Goal: Task Accomplishment & Management: Complete application form

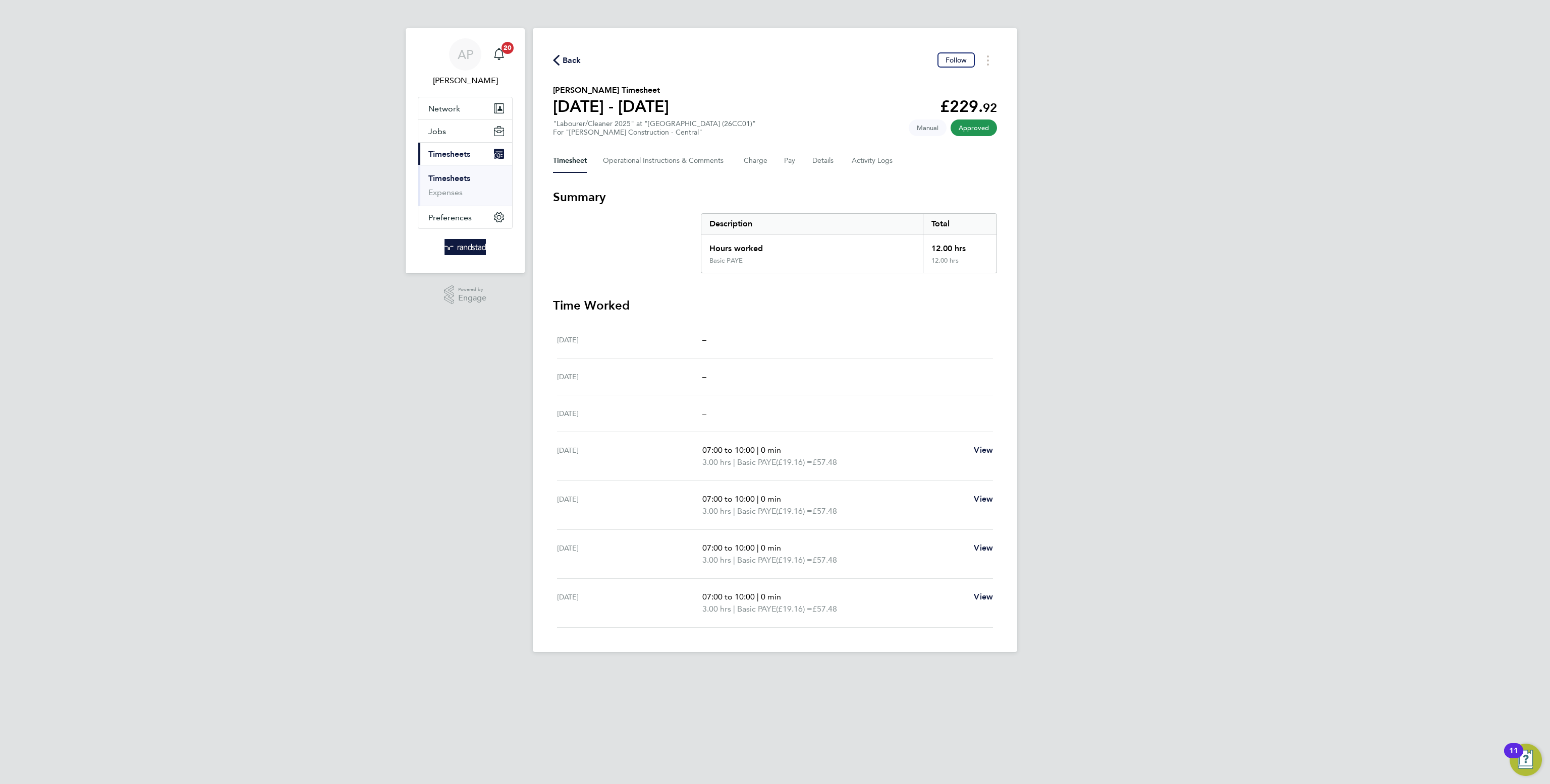
click at [570, 63] on span "Back" at bounding box center [572, 60] width 19 height 12
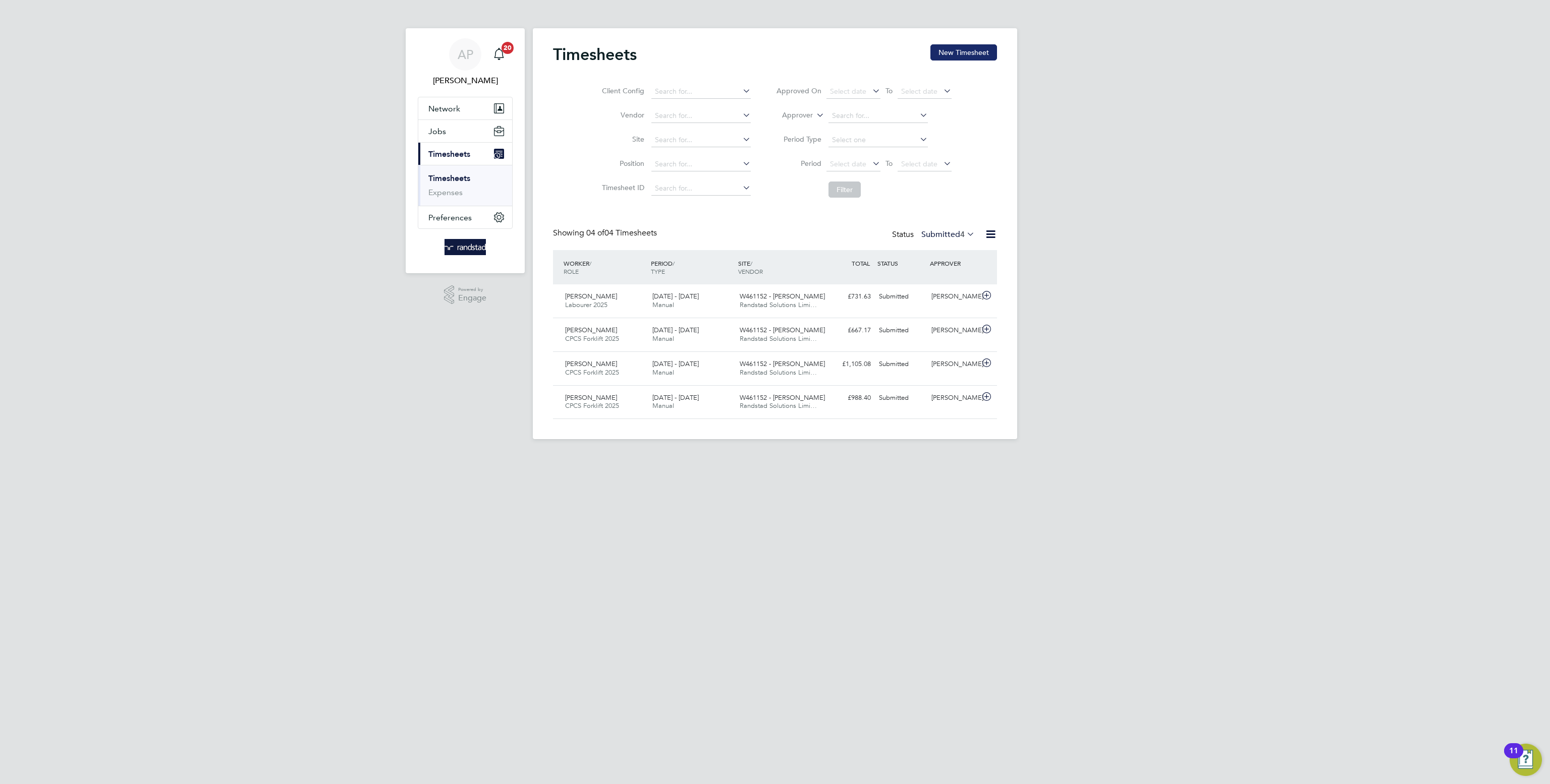
click at [955, 56] on button "New Timesheet" at bounding box center [963, 52] width 66 height 16
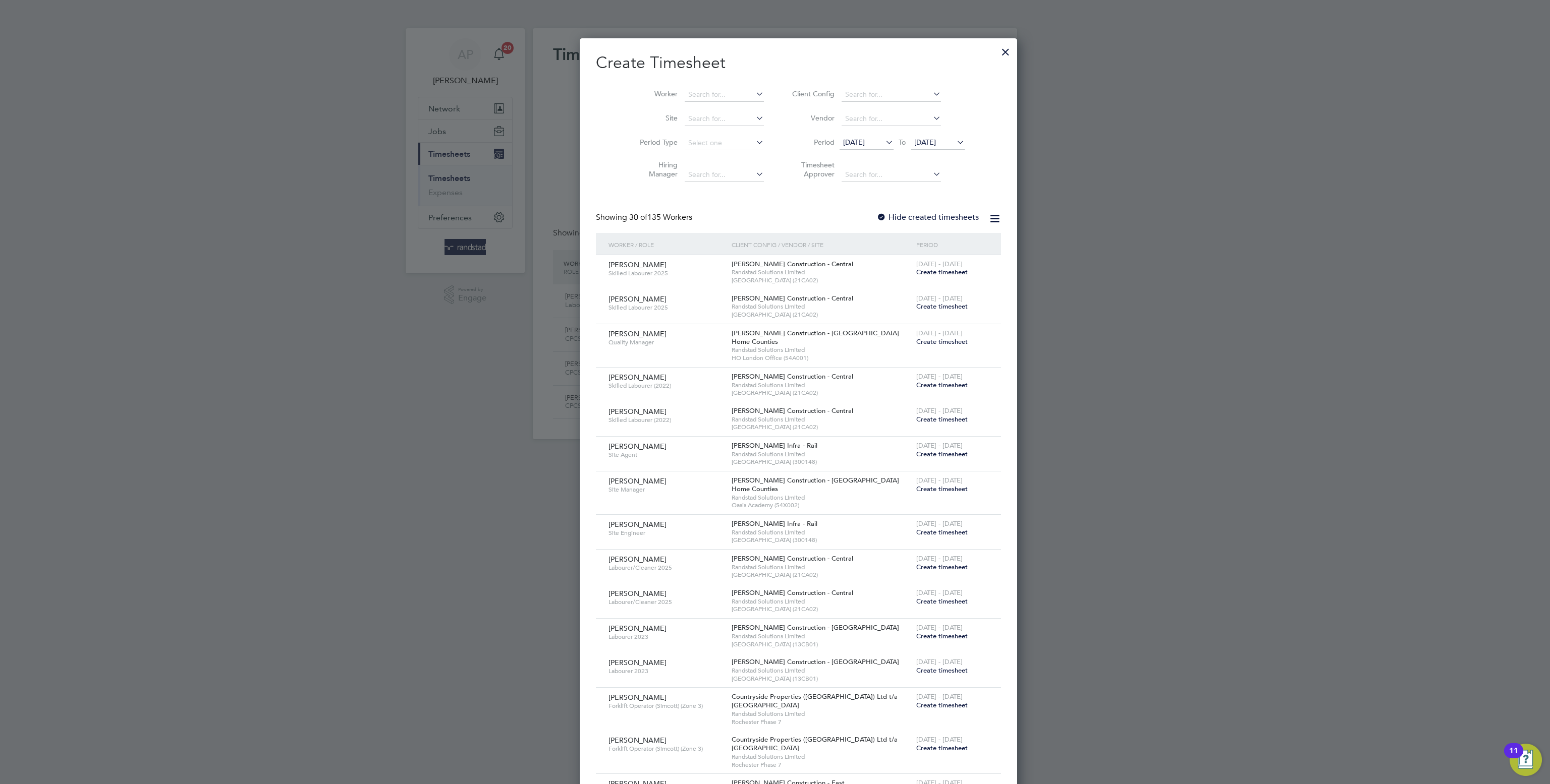
scroll to position [1796, 391]
click at [704, 106] on li "Worker" at bounding box center [697, 94] width 157 height 24
click at [704, 90] on input at bounding box center [723, 95] width 79 height 14
click at [729, 118] on li "[PERSON_NAME]" at bounding box center [700, 121] width 80 height 13
type input "[PERSON_NAME]"
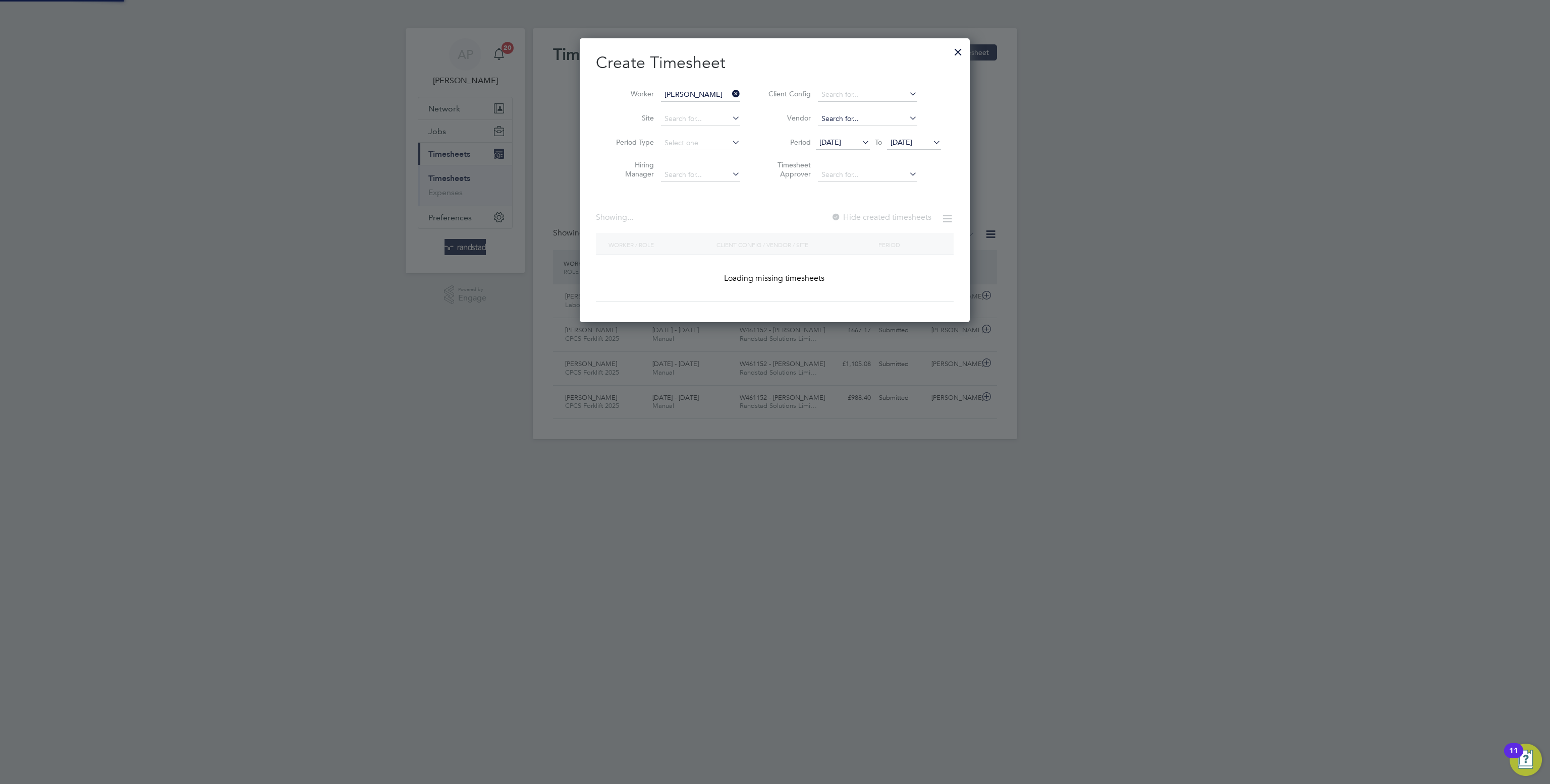
scroll to position [275, 391]
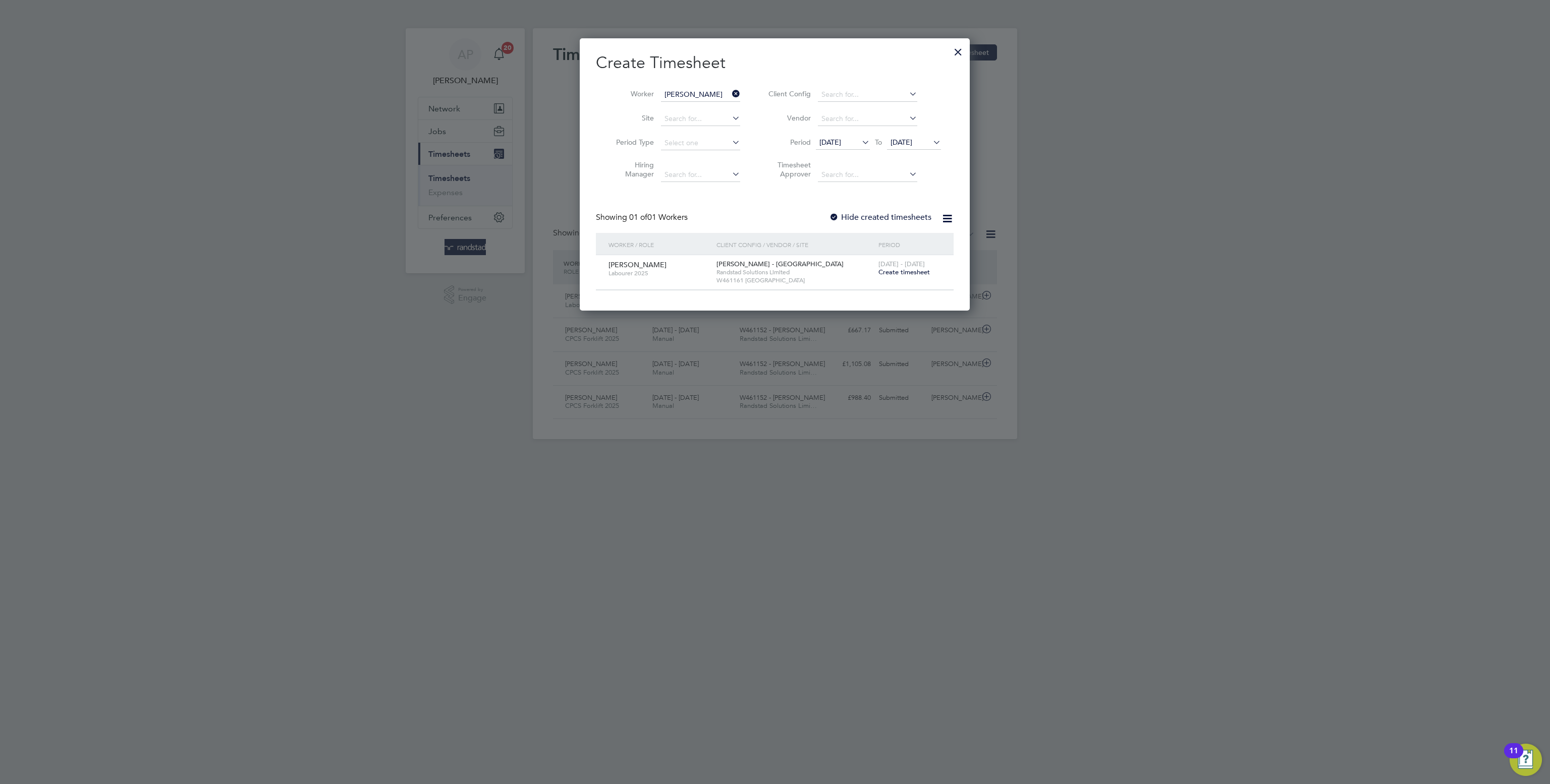
click at [902, 271] on span "Create timesheet" at bounding box center [904, 272] width 51 height 9
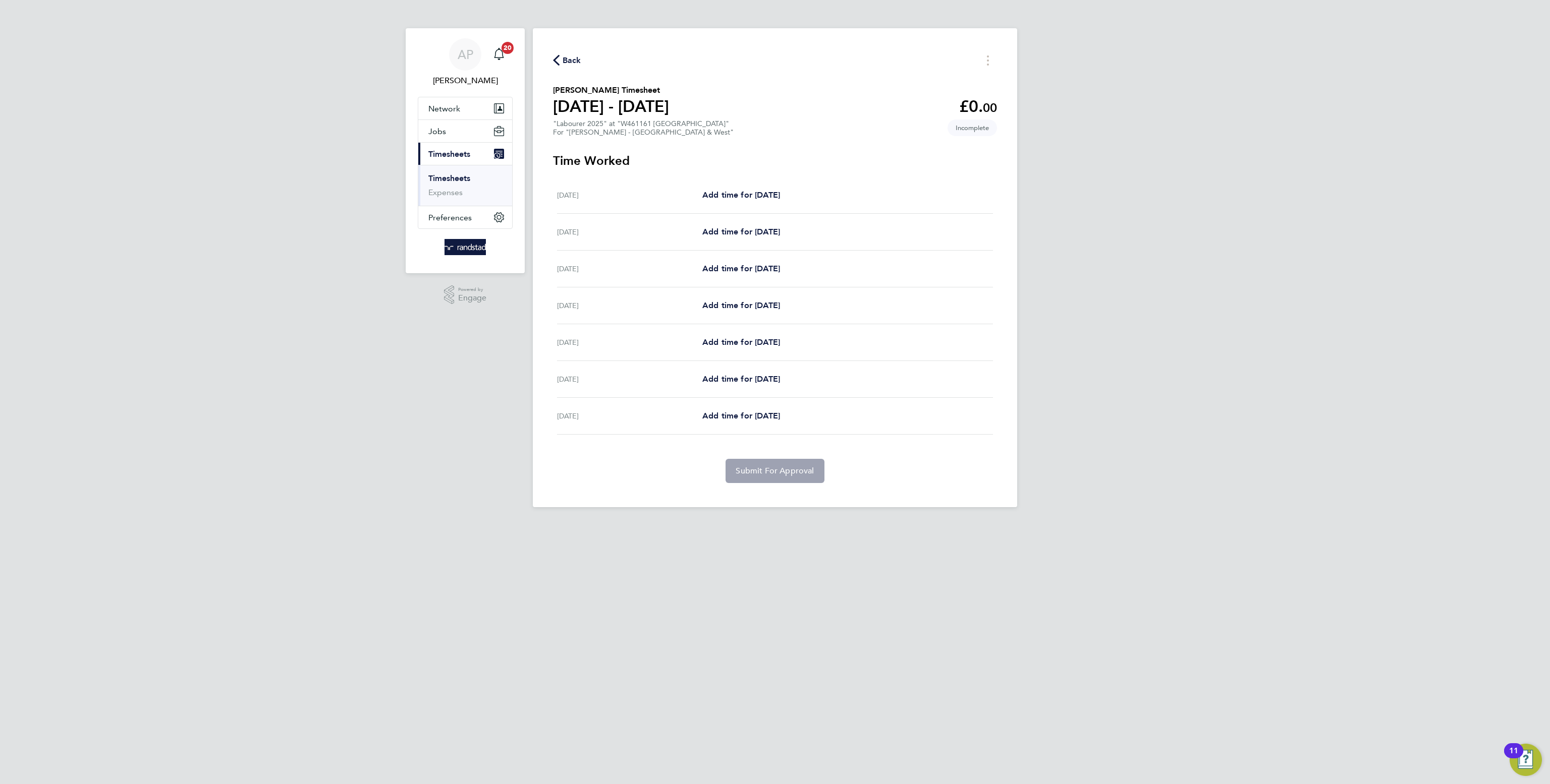
click at [573, 54] on button "Back" at bounding box center [567, 60] width 28 height 12
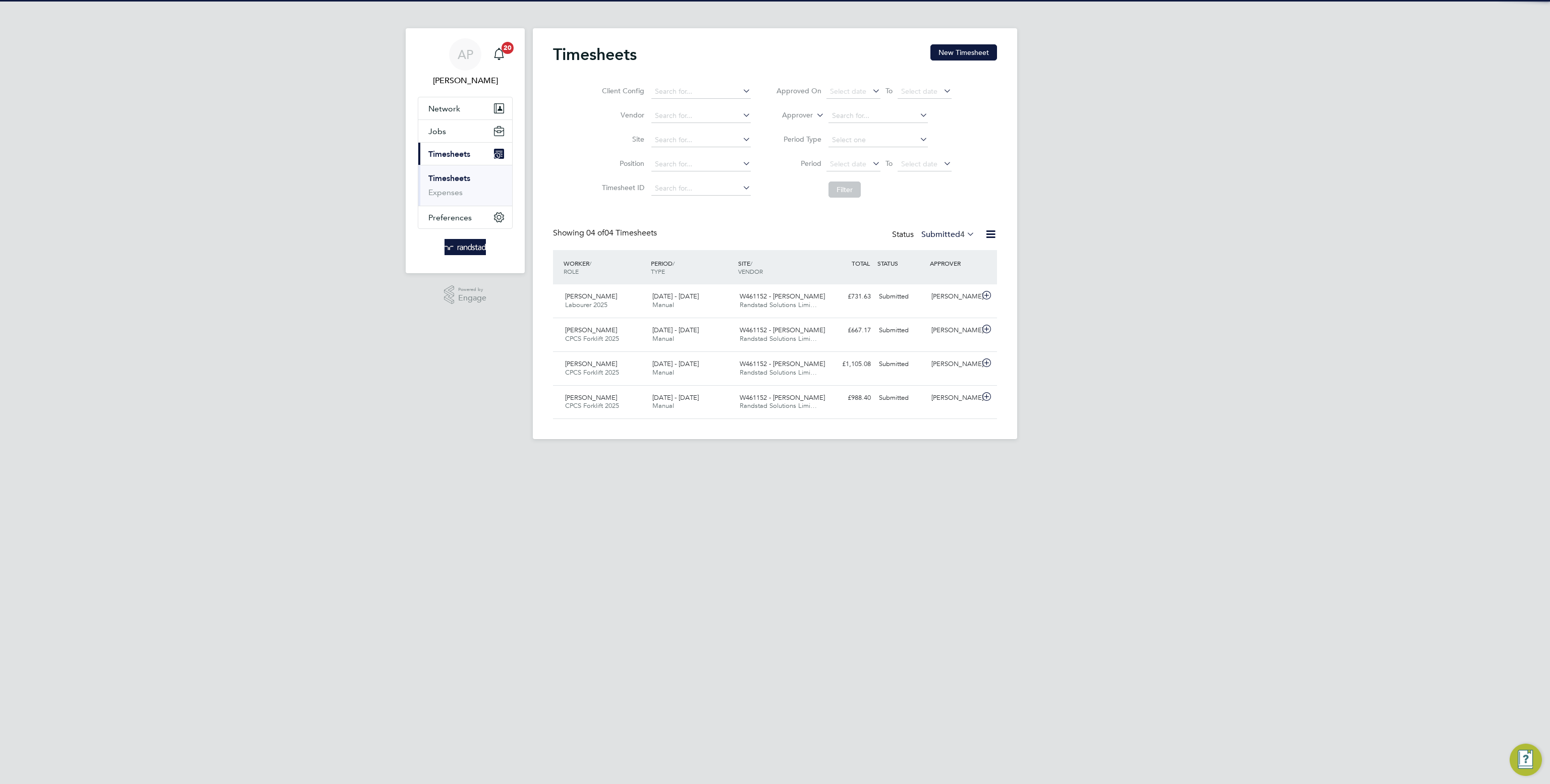
click at [954, 63] on div "Timesheets New Timesheet" at bounding box center [775, 59] width 444 height 30
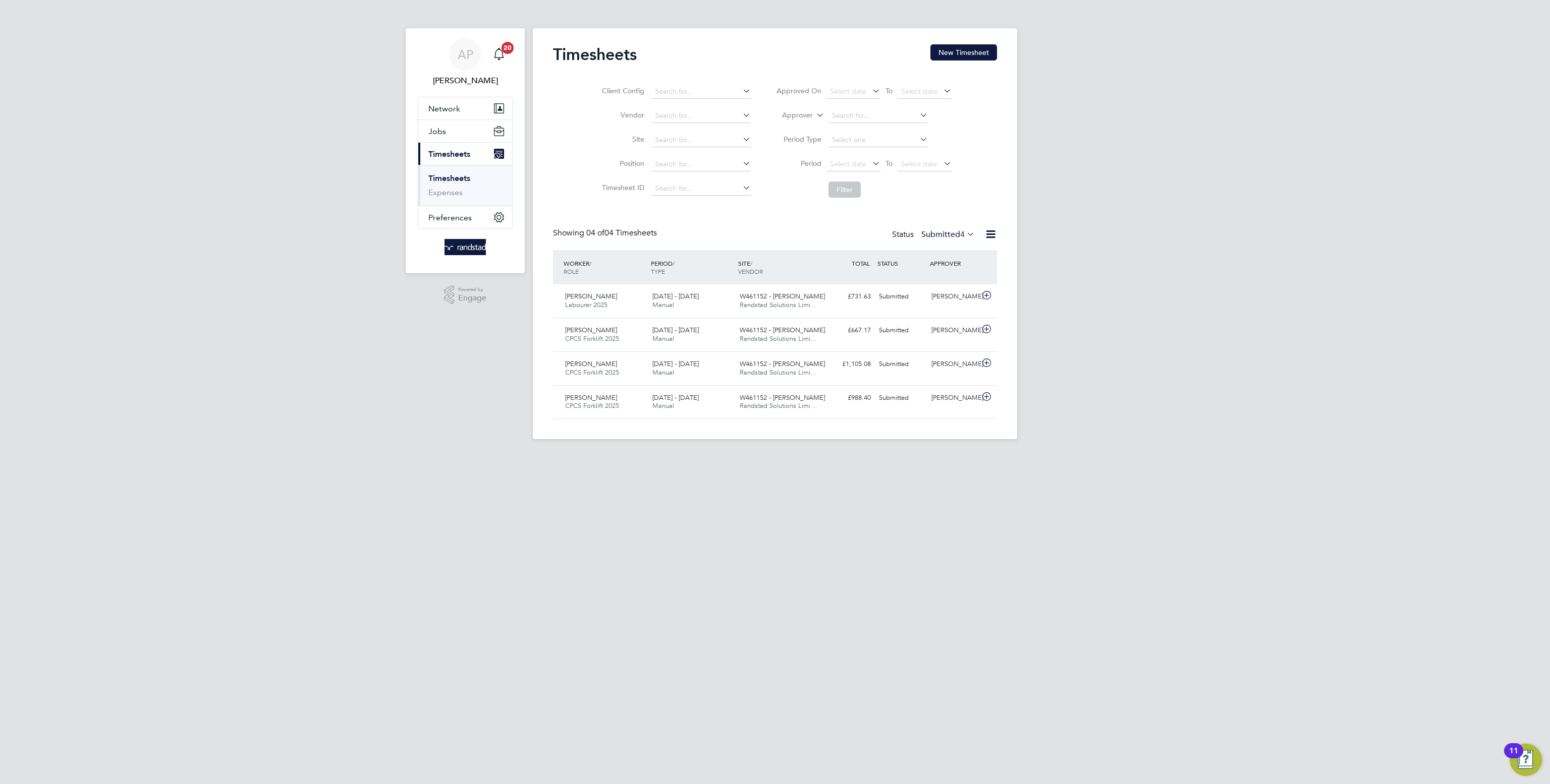
click at [937, 41] on div "Timesheets New Timesheet Client Config Vendor Site Position Timesheet ID Approv…" at bounding box center [775, 234] width 484 height 411
click at [956, 55] on button "New Timesheet" at bounding box center [963, 52] width 66 height 16
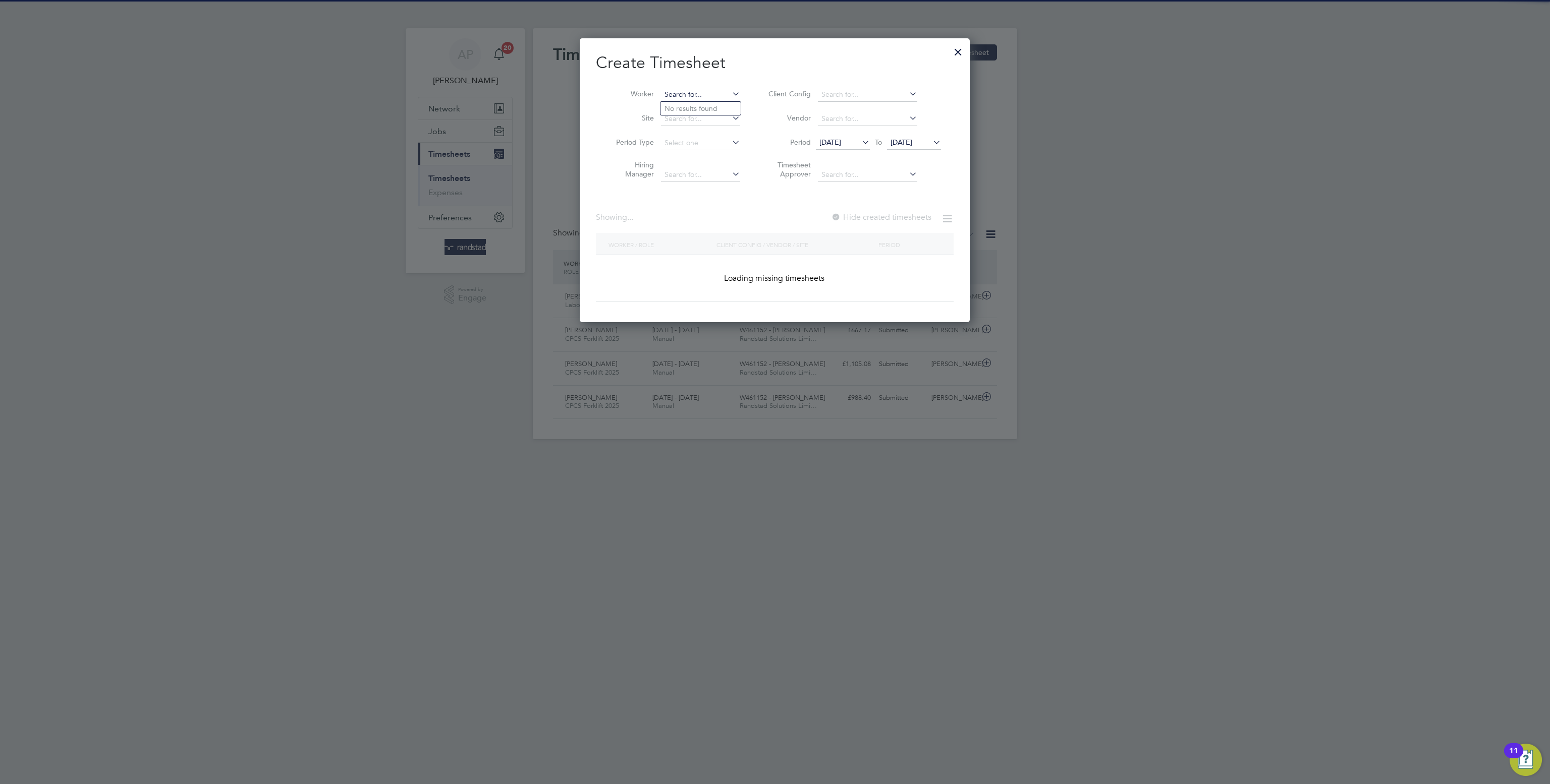
click at [713, 89] on input at bounding box center [700, 95] width 79 height 14
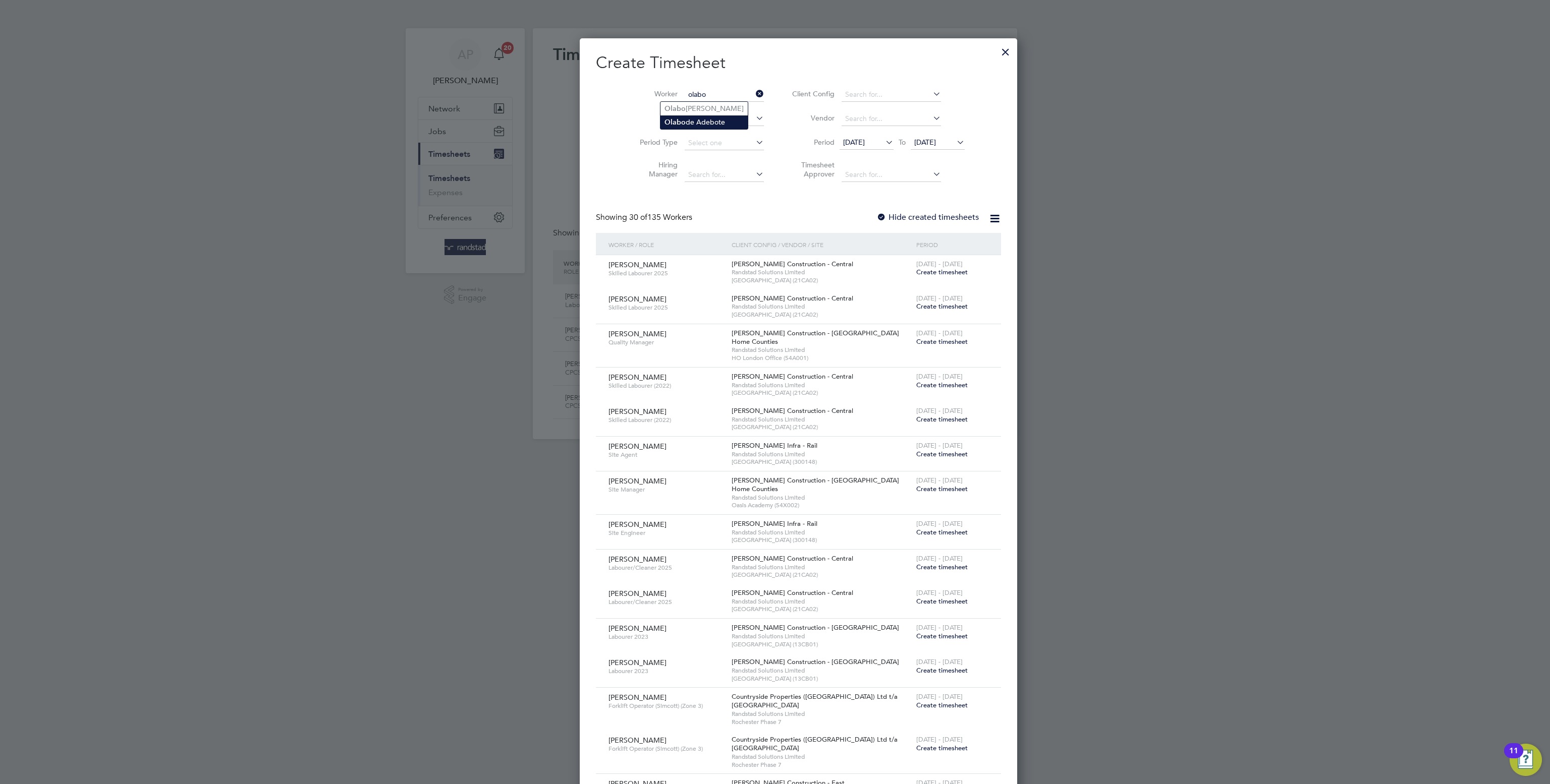
click at [716, 115] on li "Olabo de Adebote" at bounding box center [704, 121] width 87 height 13
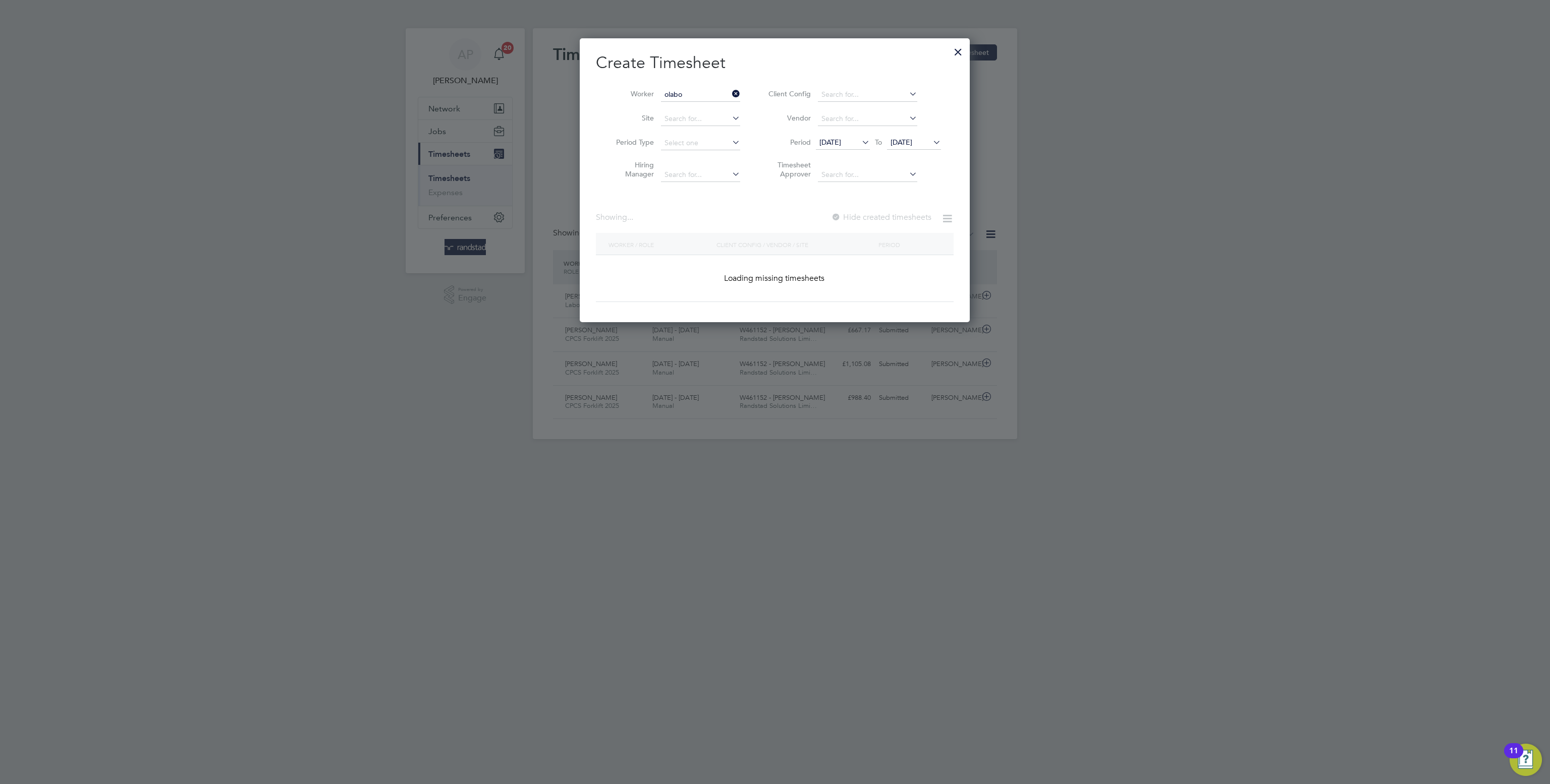
type input "[PERSON_NAME]"
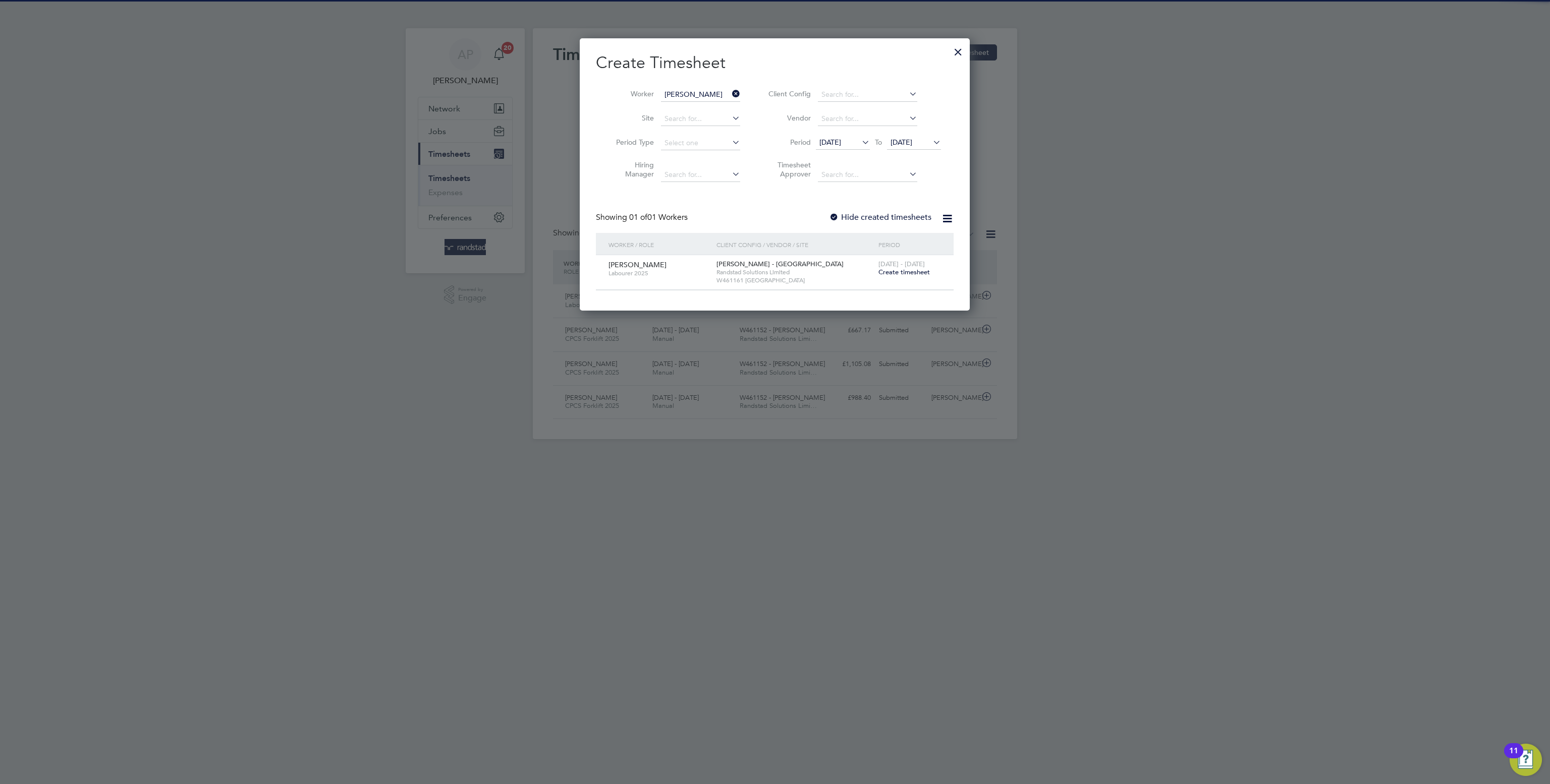
click at [917, 221] on label "Hide created timesheets" at bounding box center [880, 217] width 103 height 10
click at [916, 219] on label "Hide created timesheets" at bounding box center [880, 217] width 103 height 10
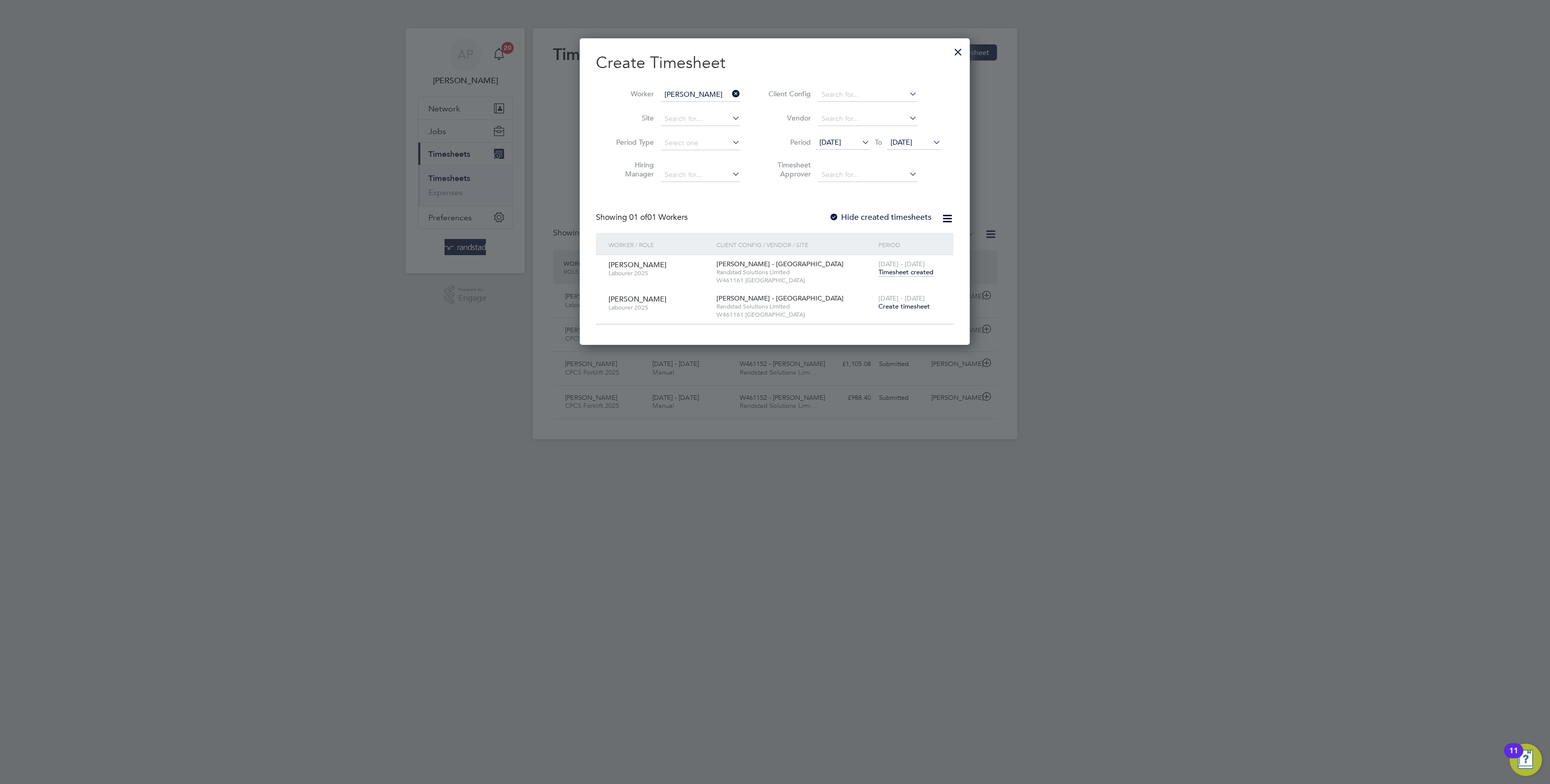
click at [912, 145] on span "[DATE]" at bounding box center [901, 142] width 21 height 9
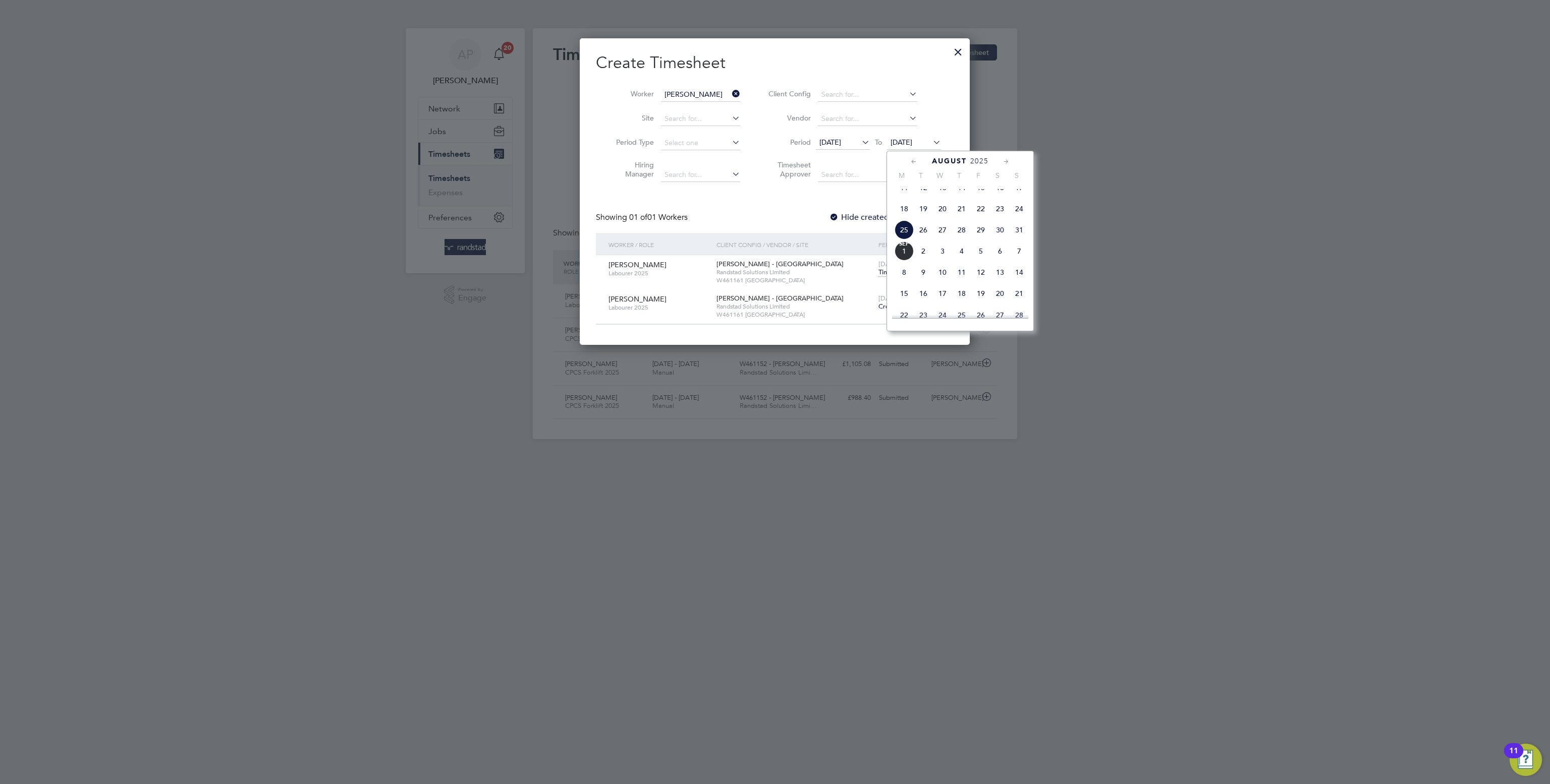
click at [1030, 245] on div "[DATE] M T W T F S S [DATE] 2 3 4 5 6 7 8 9 10 11 12 13 14 15 16 17 18 19 20 21…" at bounding box center [960, 241] width 147 height 181
click at [1019, 239] on span "31" at bounding box center [1019, 230] width 19 height 19
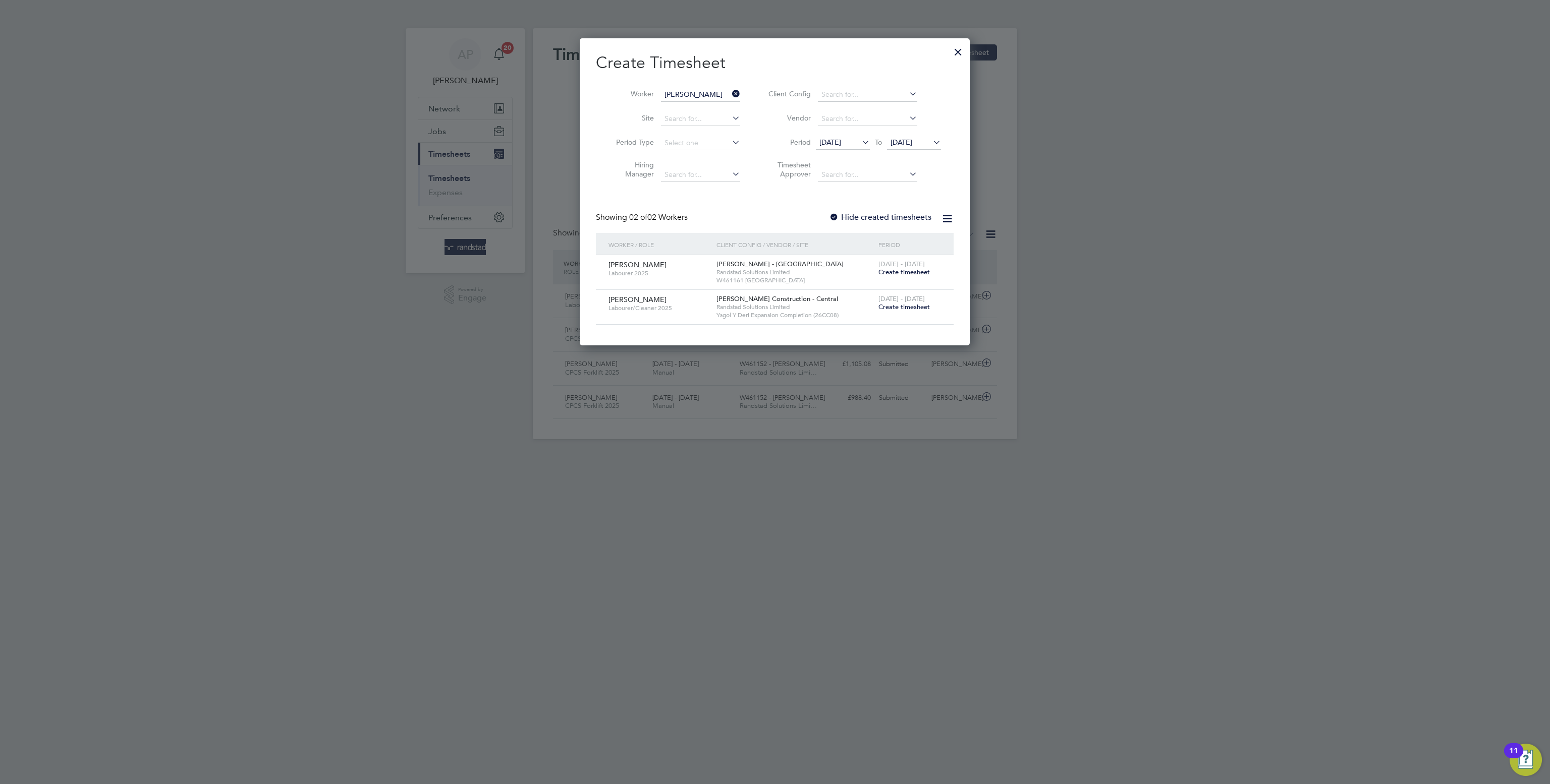
click at [892, 220] on label "Hide created timesheets" at bounding box center [880, 217] width 103 height 10
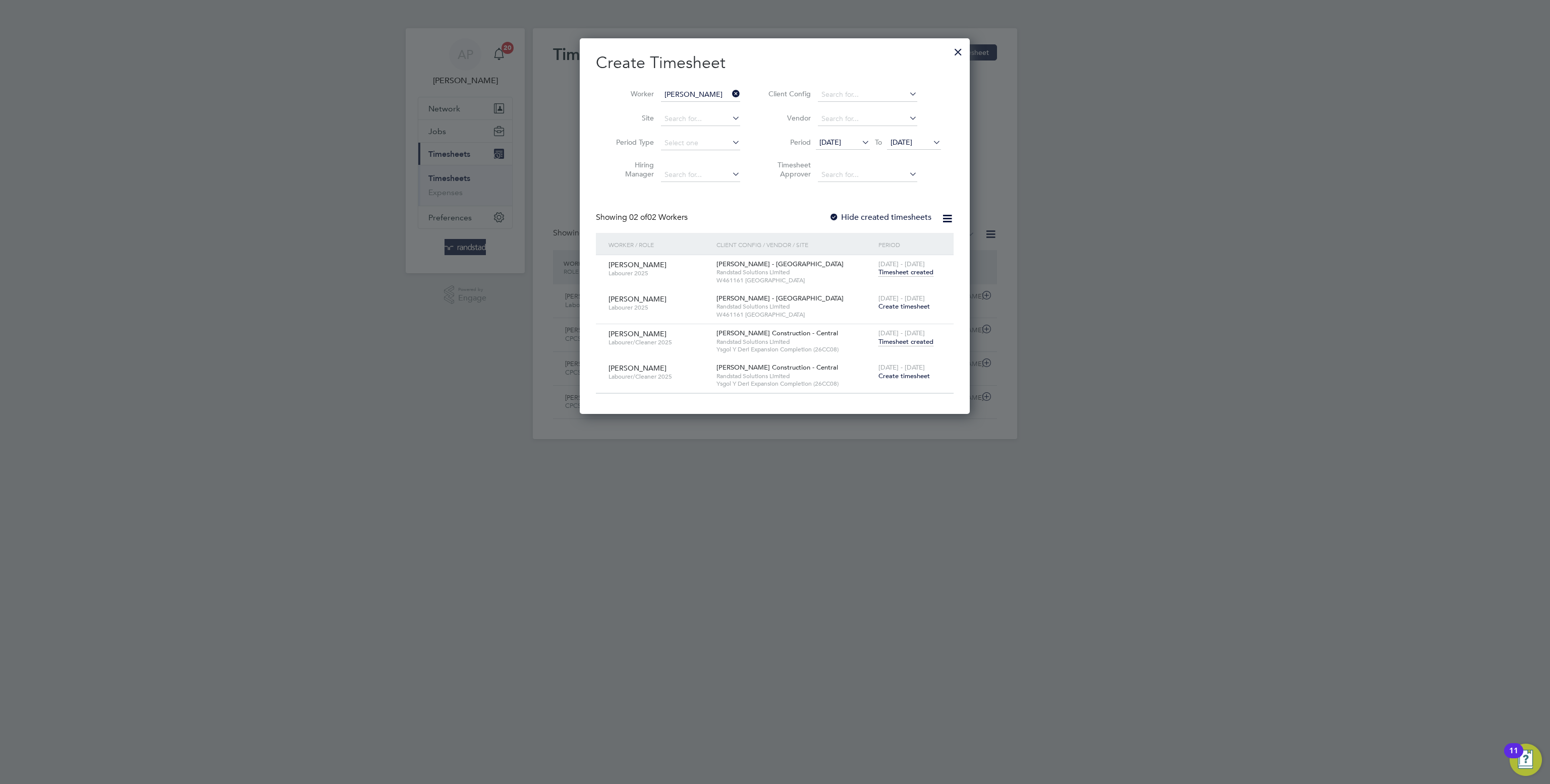
click at [923, 345] on span "Timesheet created" at bounding box center [906, 342] width 55 height 9
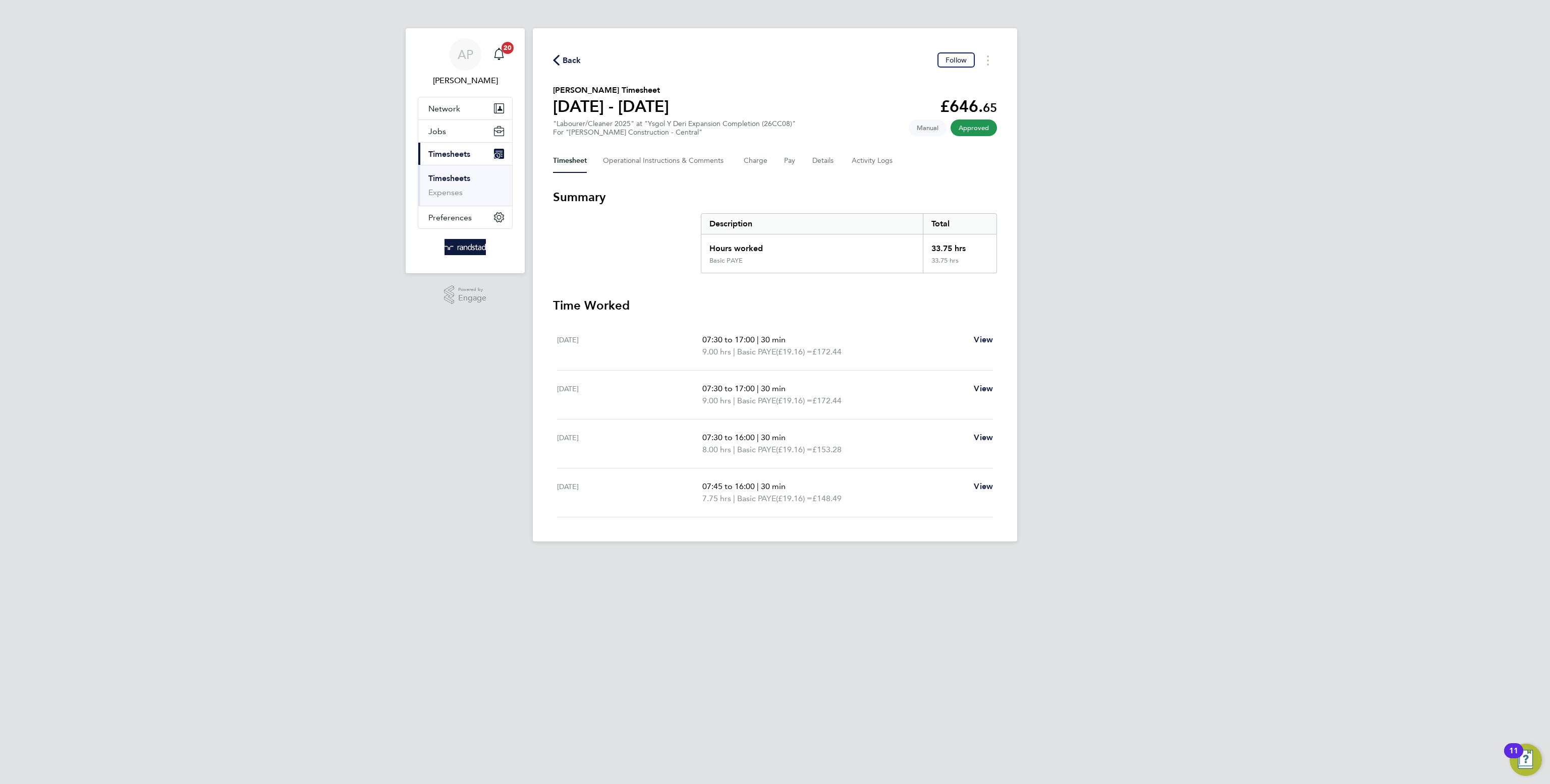
click at [447, 180] on link "Timesheets" at bounding box center [448, 178] width 42 height 10
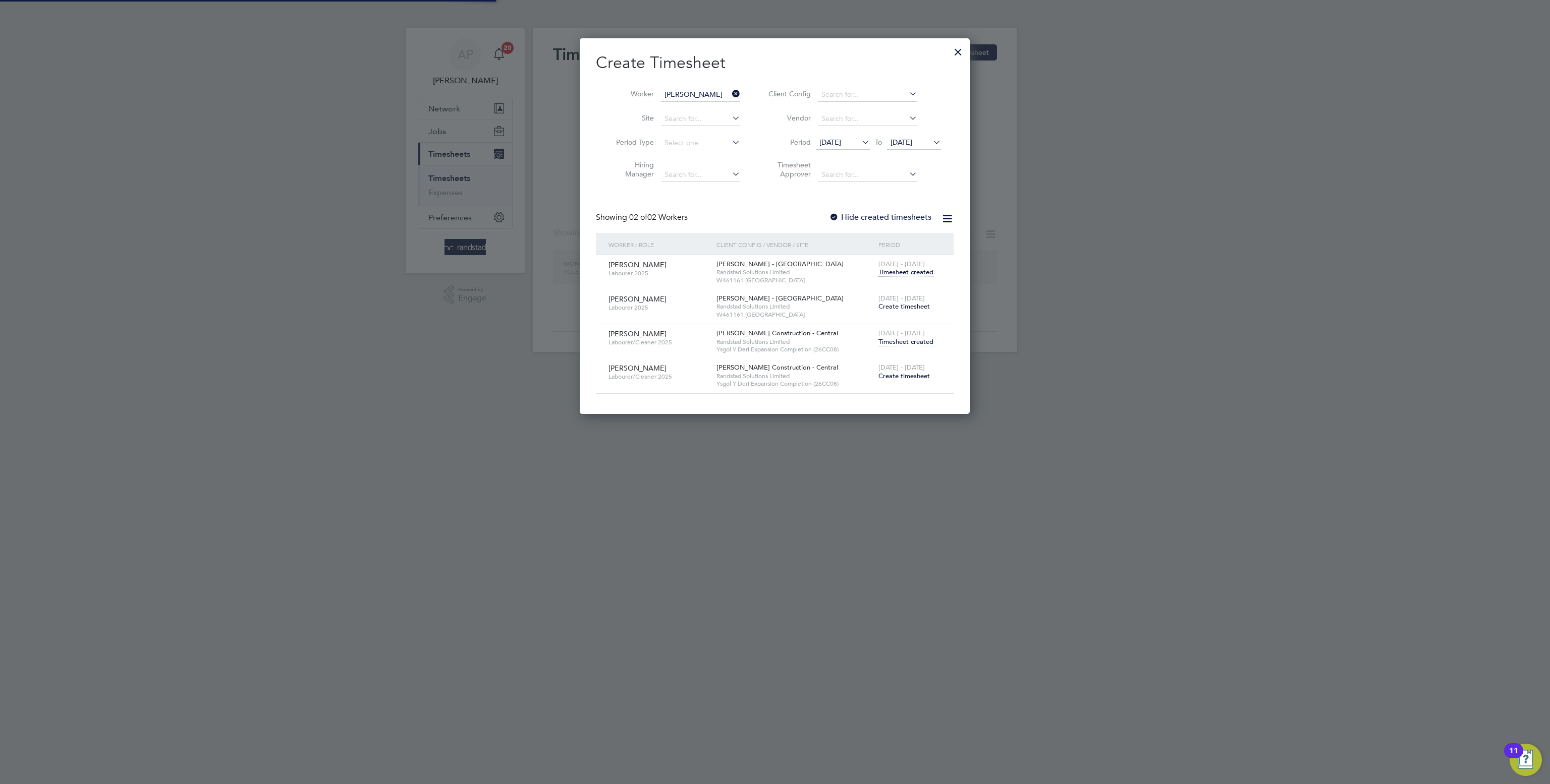
scroll to position [379, 391]
click at [705, 84] on li "Worker [PERSON_NAME]" at bounding box center [674, 94] width 157 height 24
click at [708, 96] on input "[PERSON_NAME]" at bounding box center [700, 95] width 79 height 14
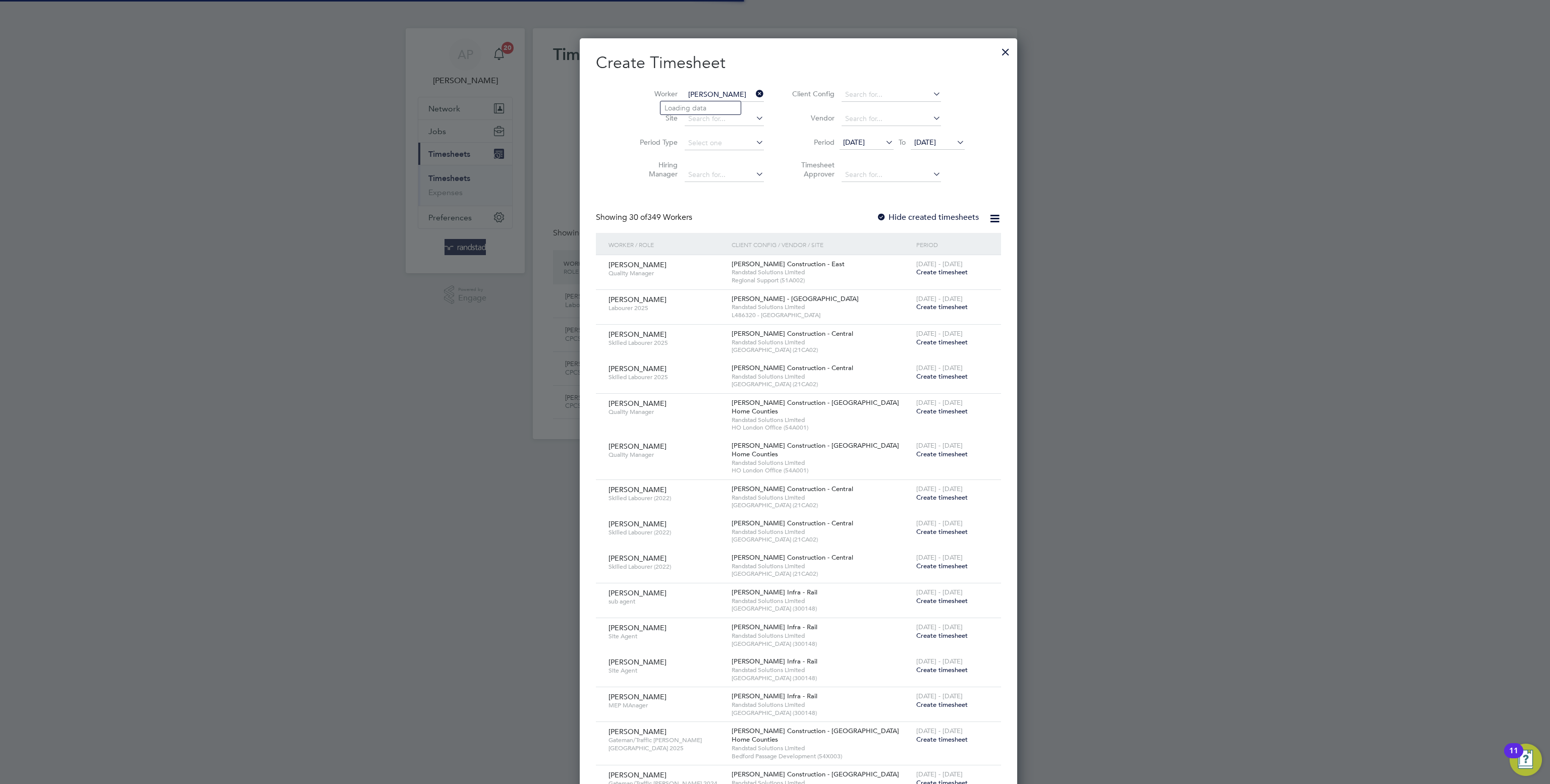
scroll to position [1771, 397]
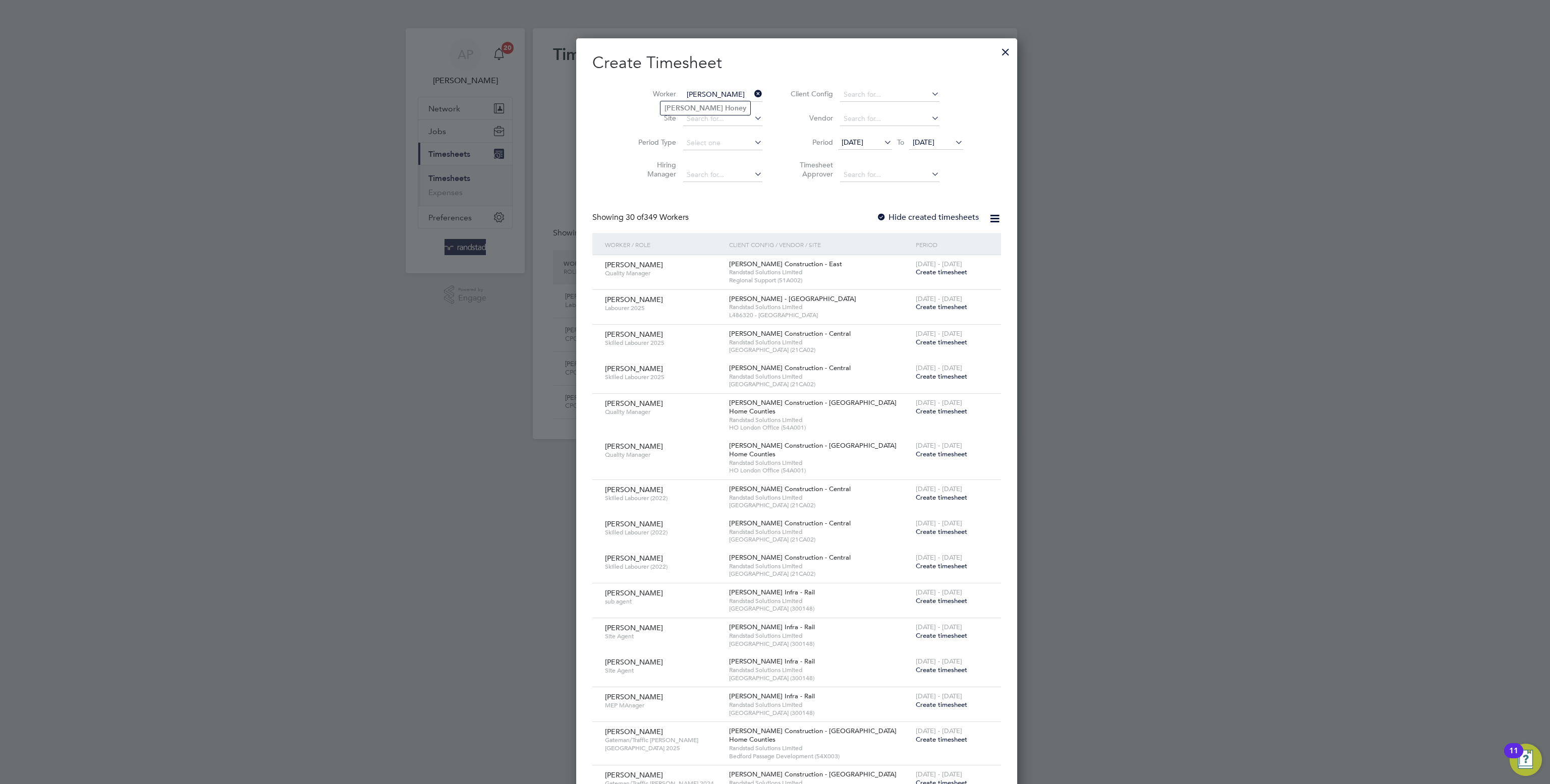
click at [723, 113] on li "[PERSON_NAME]" at bounding box center [705, 107] width 90 height 13
type input "[PERSON_NAME]"
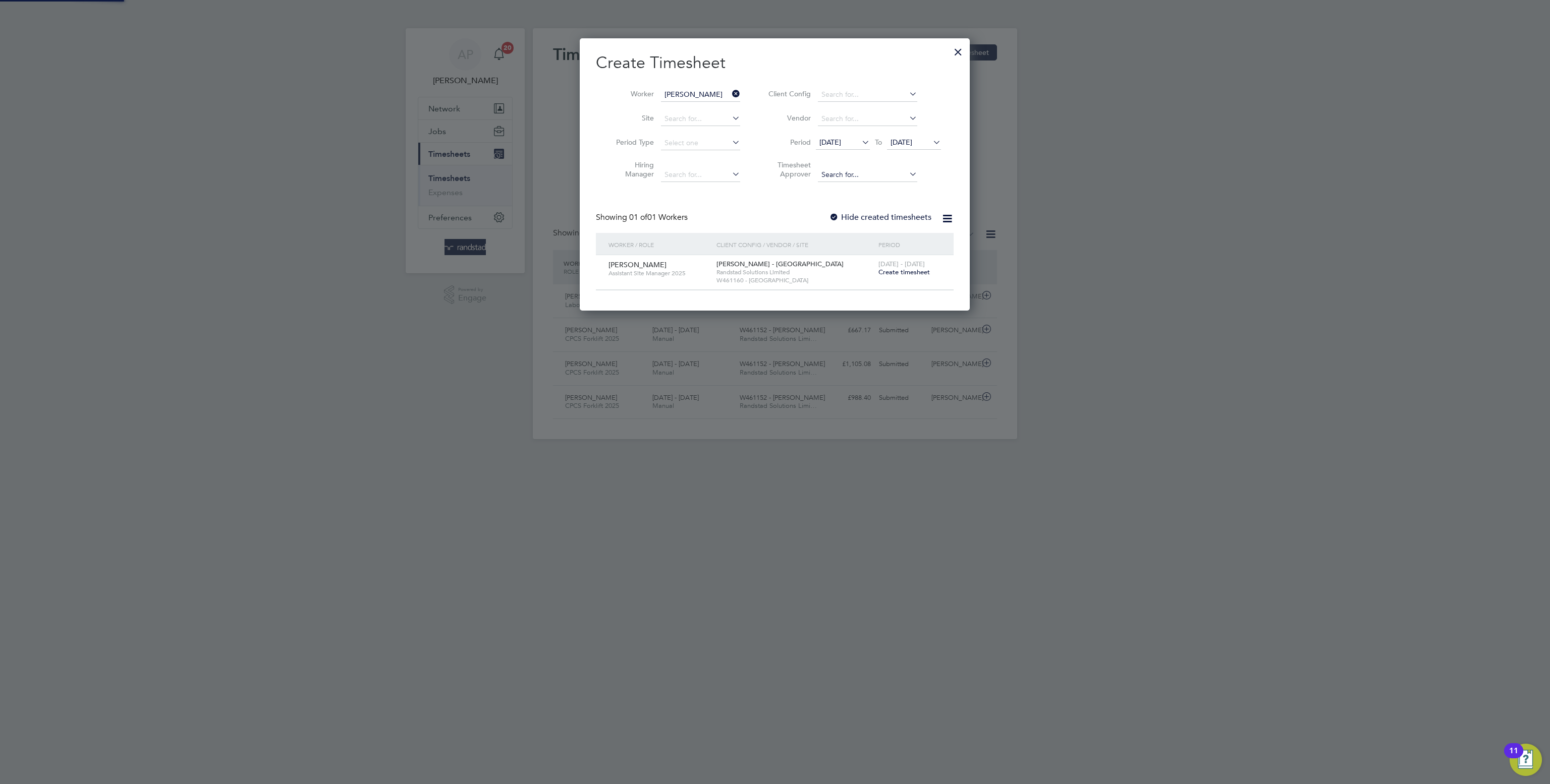
scroll to position [275, 391]
drag, startPoint x: 921, startPoint y: 207, endPoint x: 919, endPoint y: 214, distance: 7.3
click at [919, 213] on div "Create Timesheet Worker [PERSON_NAME] Site Period Type Hiring Manager Client Co…" at bounding box center [775, 171] width 358 height 238
click at [920, 217] on label "Hide created timesheets" at bounding box center [880, 217] width 103 height 10
click at [921, 218] on label "Hide created timesheets" at bounding box center [880, 217] width 103 height 10
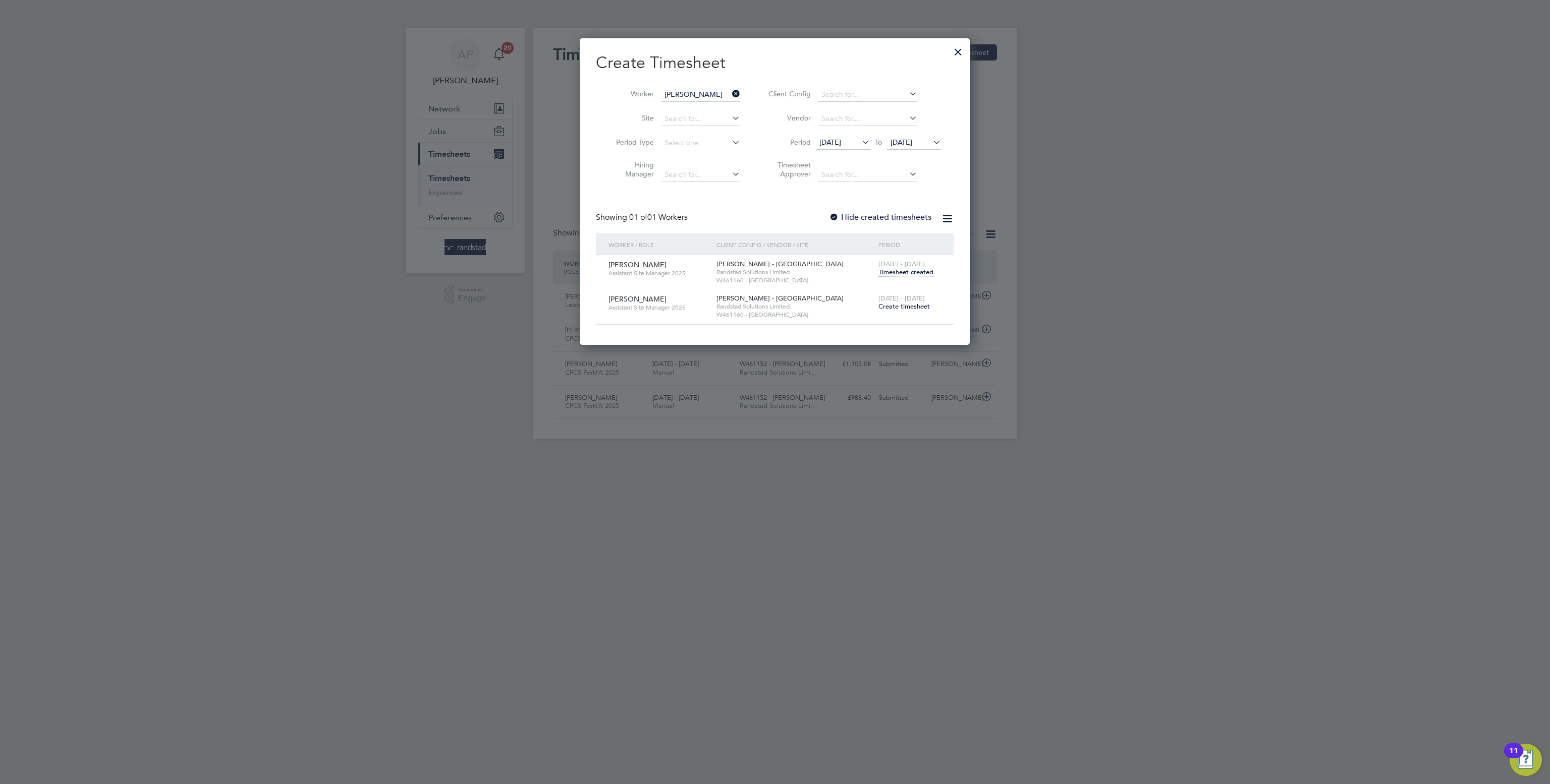
click at [915, 275] on span "Timesheet created" at bounding box center [906, 272] width 55 height 9
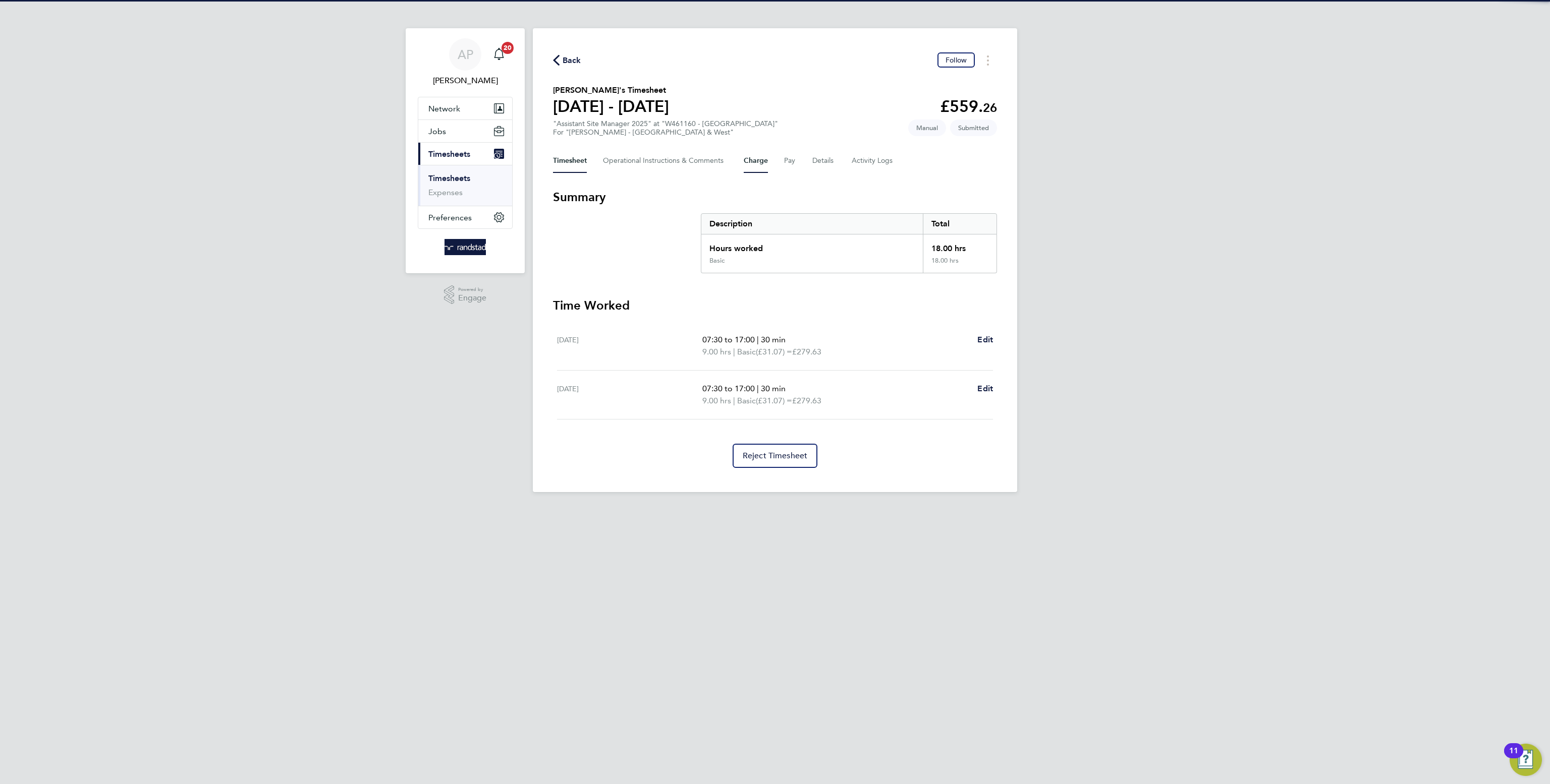
click at [746, 151] on button "Charge" at bounding box center [755, 160] width 24 height 24
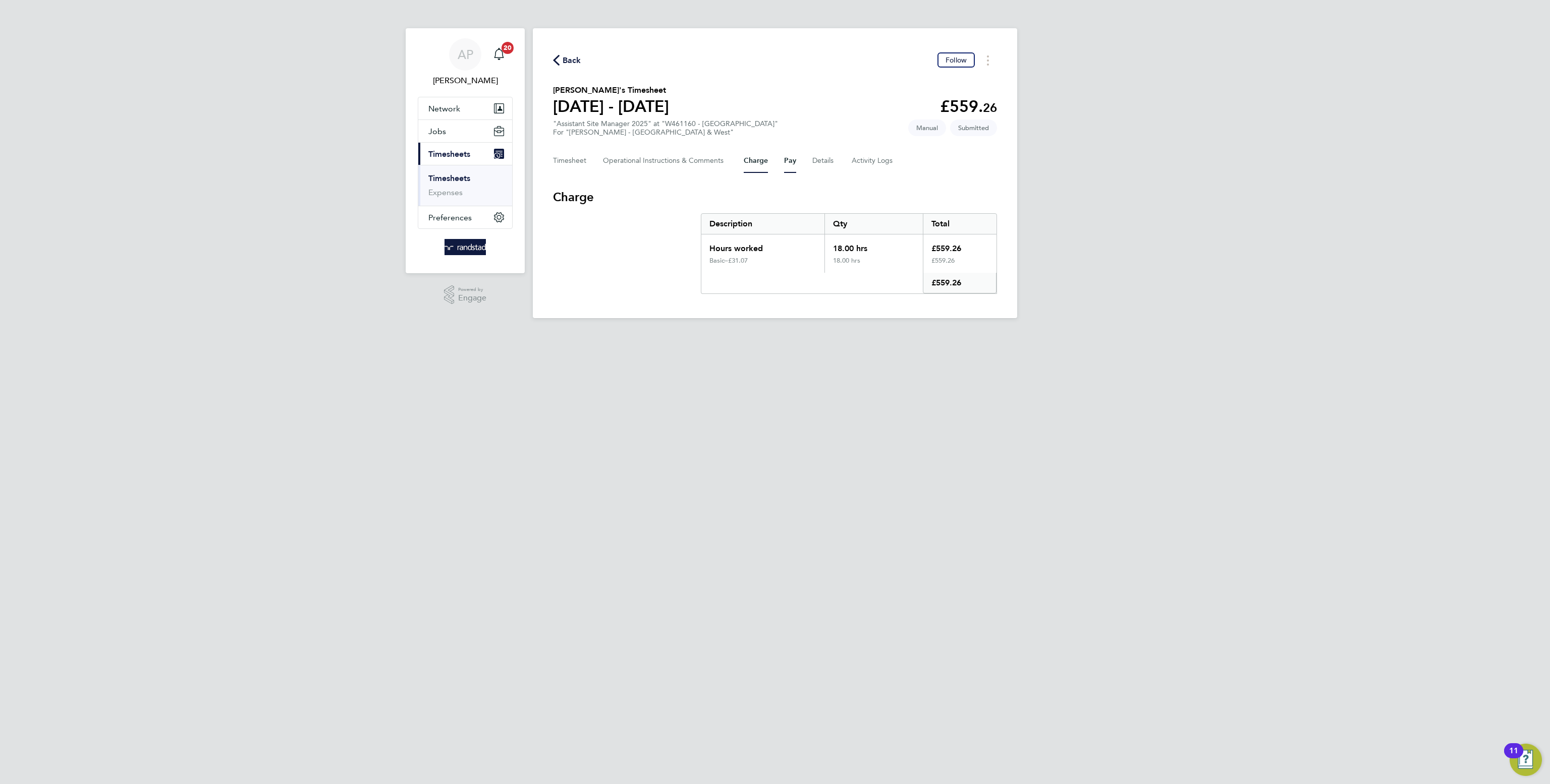
click at [749, 151] on div "Timesheet Operational Instructions & Comments Charge Pay Details Activity Logs" at bounding box center [775, 160] width 444 height 24
click at [786, 162] on button "Pay" at bounding box center [791, 160] width 12 height 24
click at [792, 158] on button "Pay" at bounding box center [791, 160] width 12 height 24
